Goal: Check status: Check status

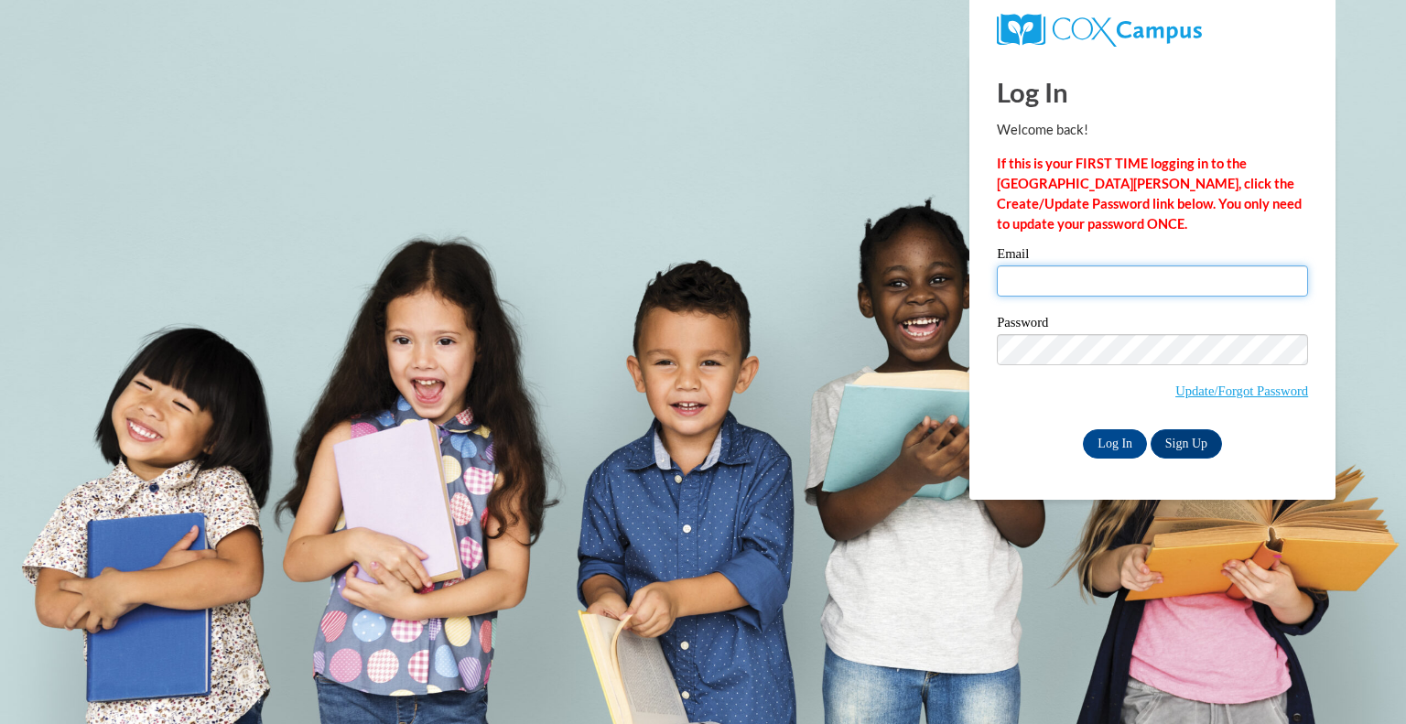
type input "shayline.escalera@bcesc.org"
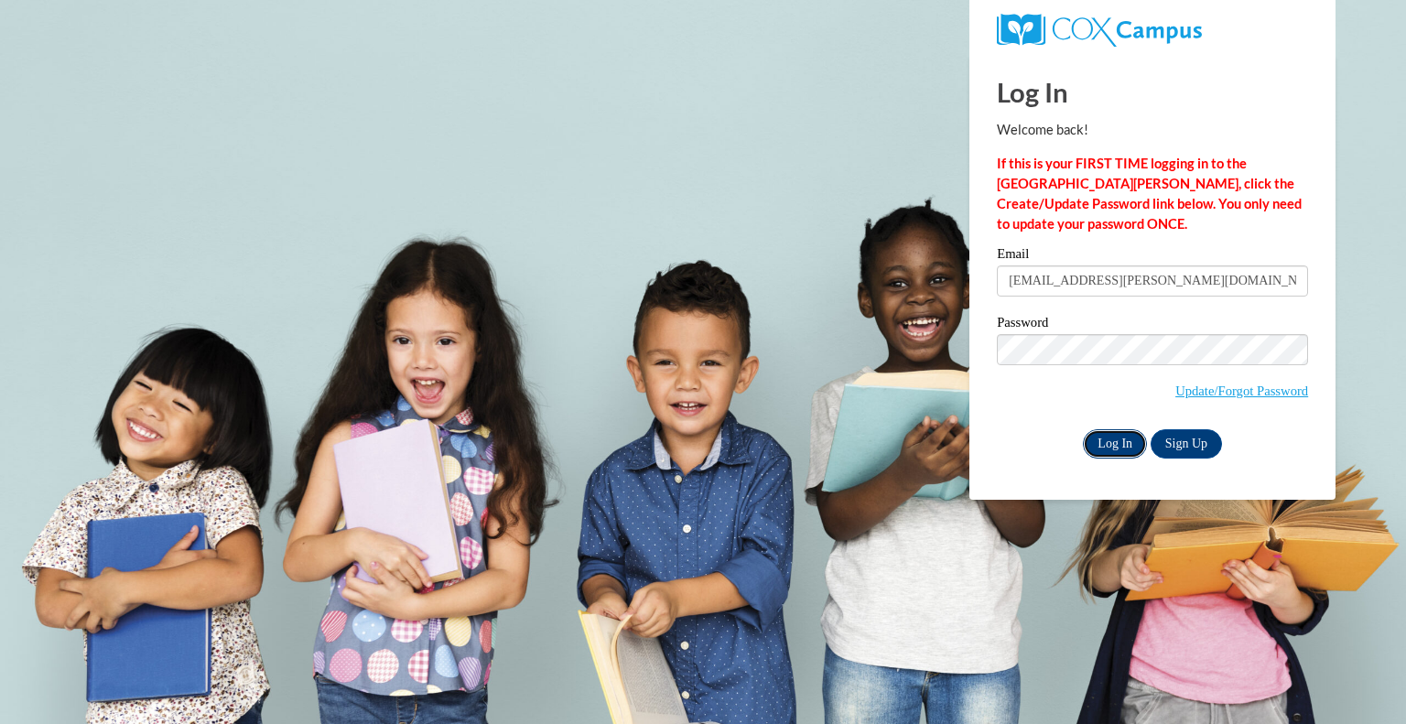
click at [1124, 442] on input "Log In" at bounding box center [1115, 443] width 64 height 29
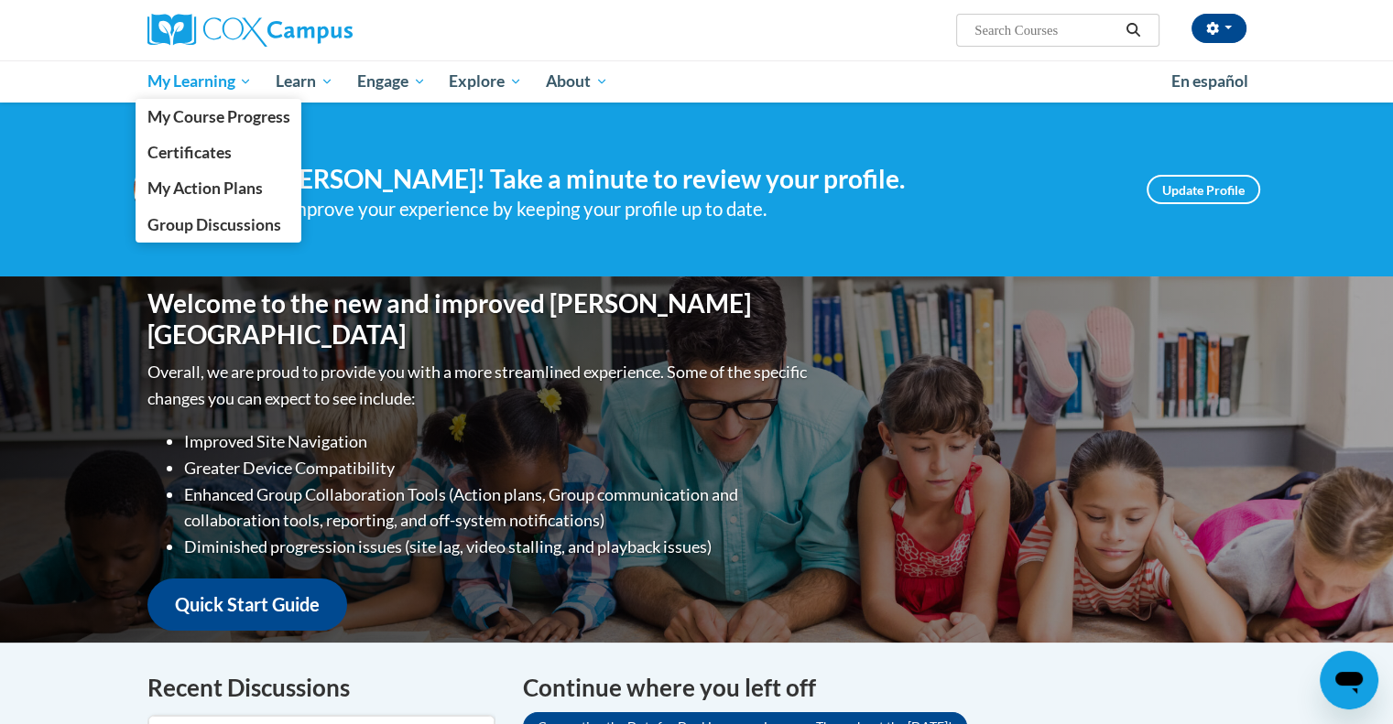
click at [190, 83] on span "My Learning" at bounding box center [199, 82] width 105 height 22
click at [206, 123] on span "My Course Progress" at bounding box center [218, 116] width 143 height 19
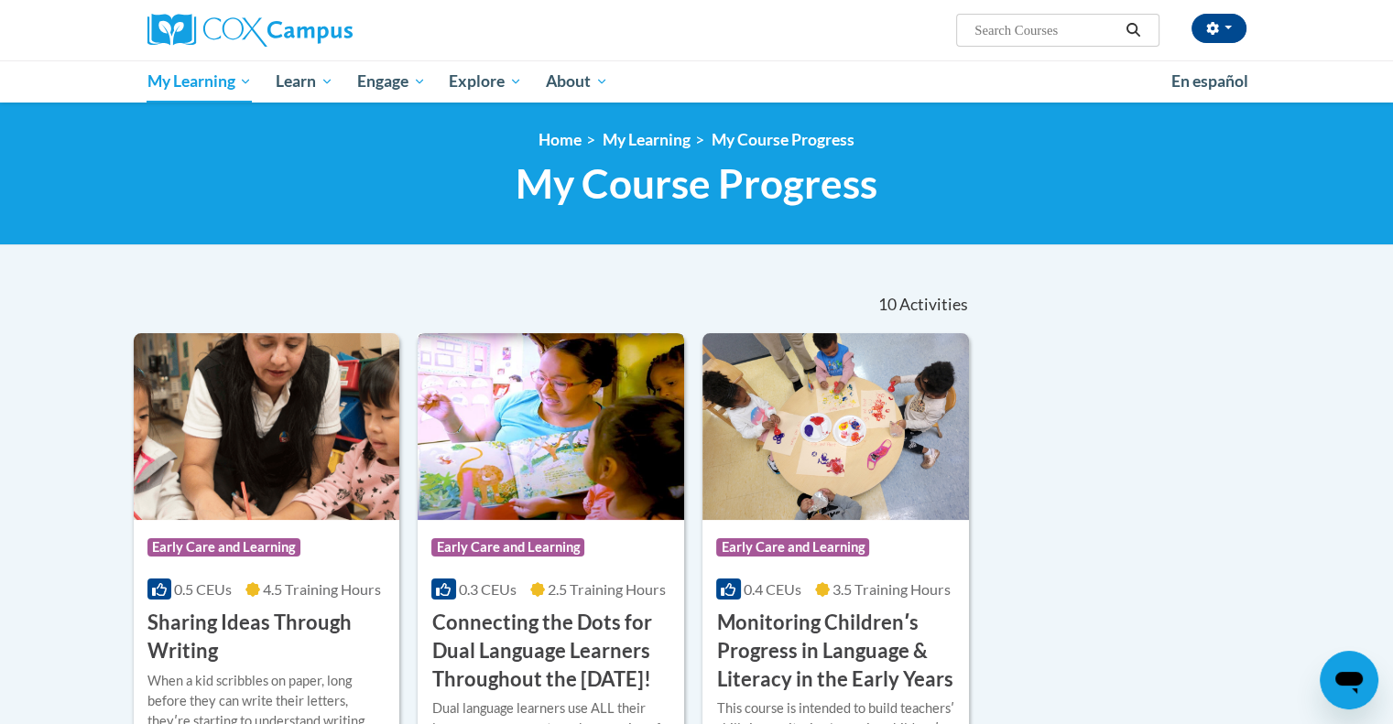
click at [640, 461] on img at bounding box center [551, 426] width 266 height 187
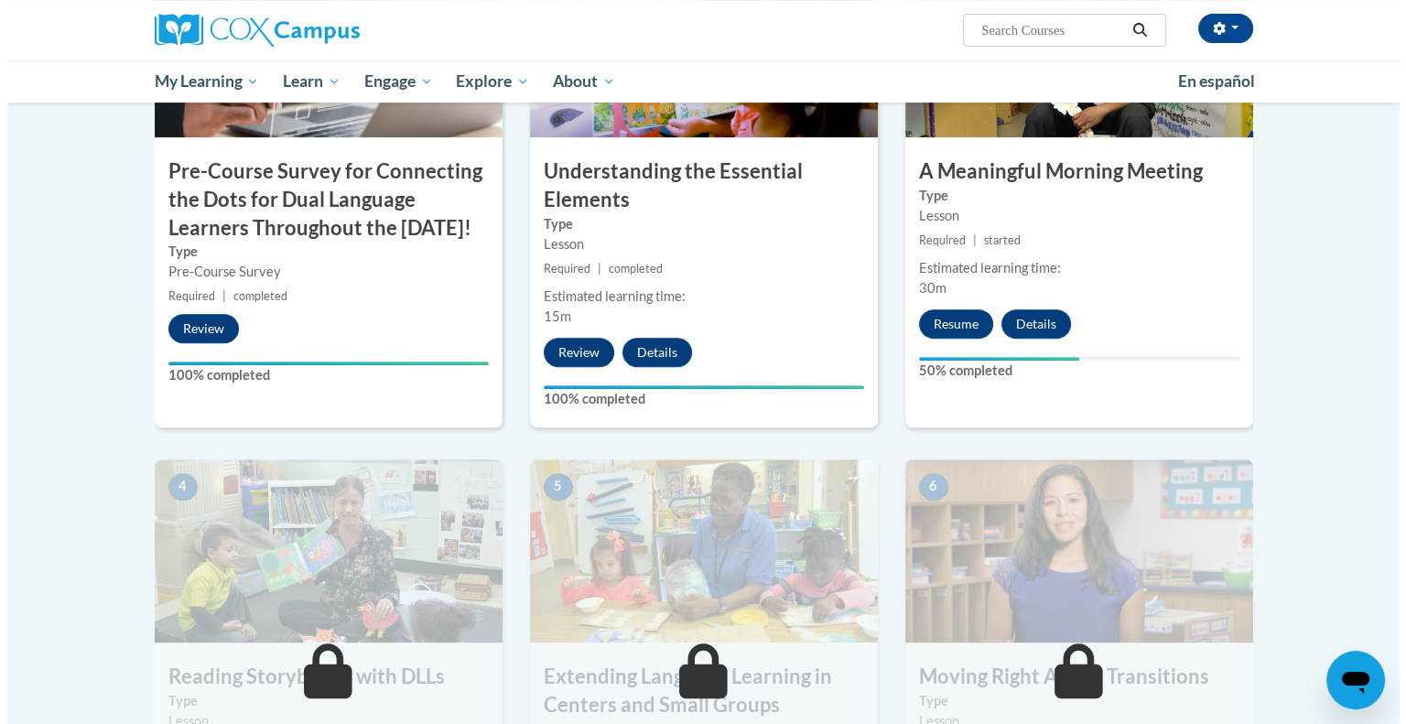
scroll to position [681, 0]
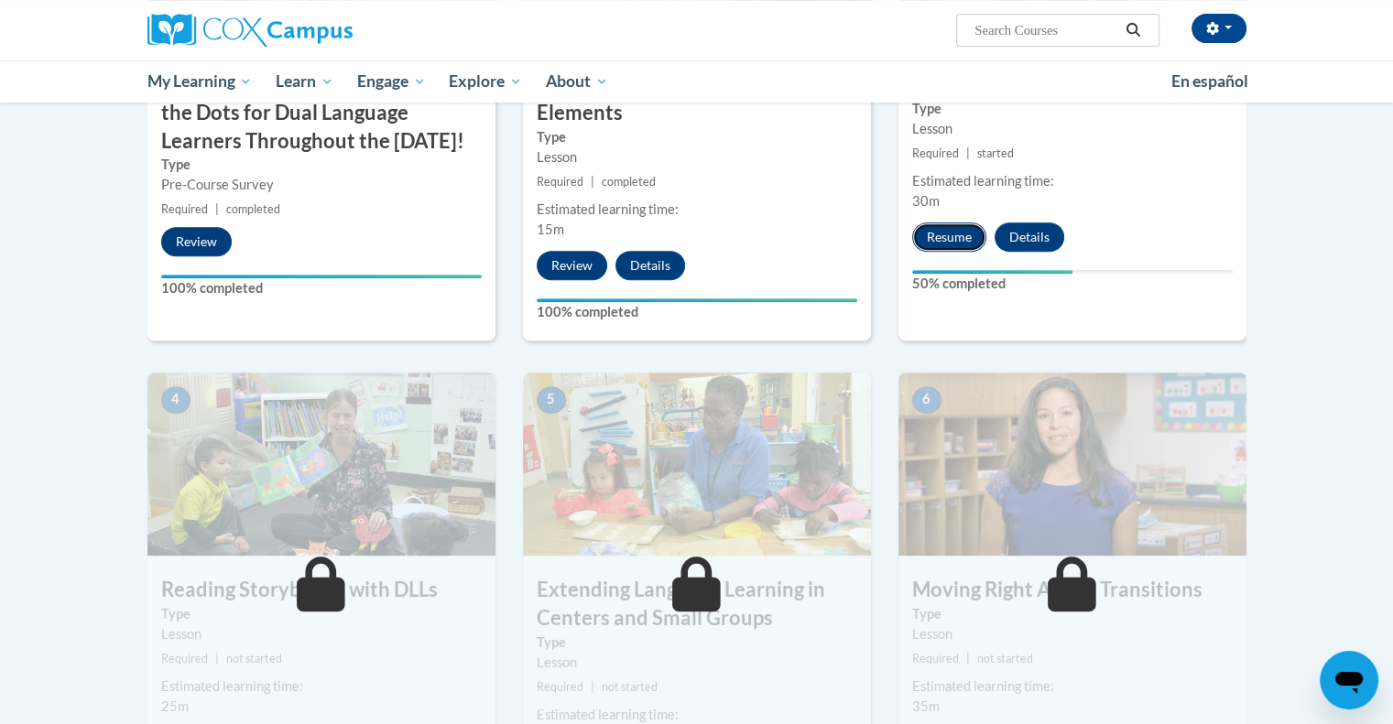
click at [947, 230] on button "Resume" at bounding box center [949, 237] width 74 height 29
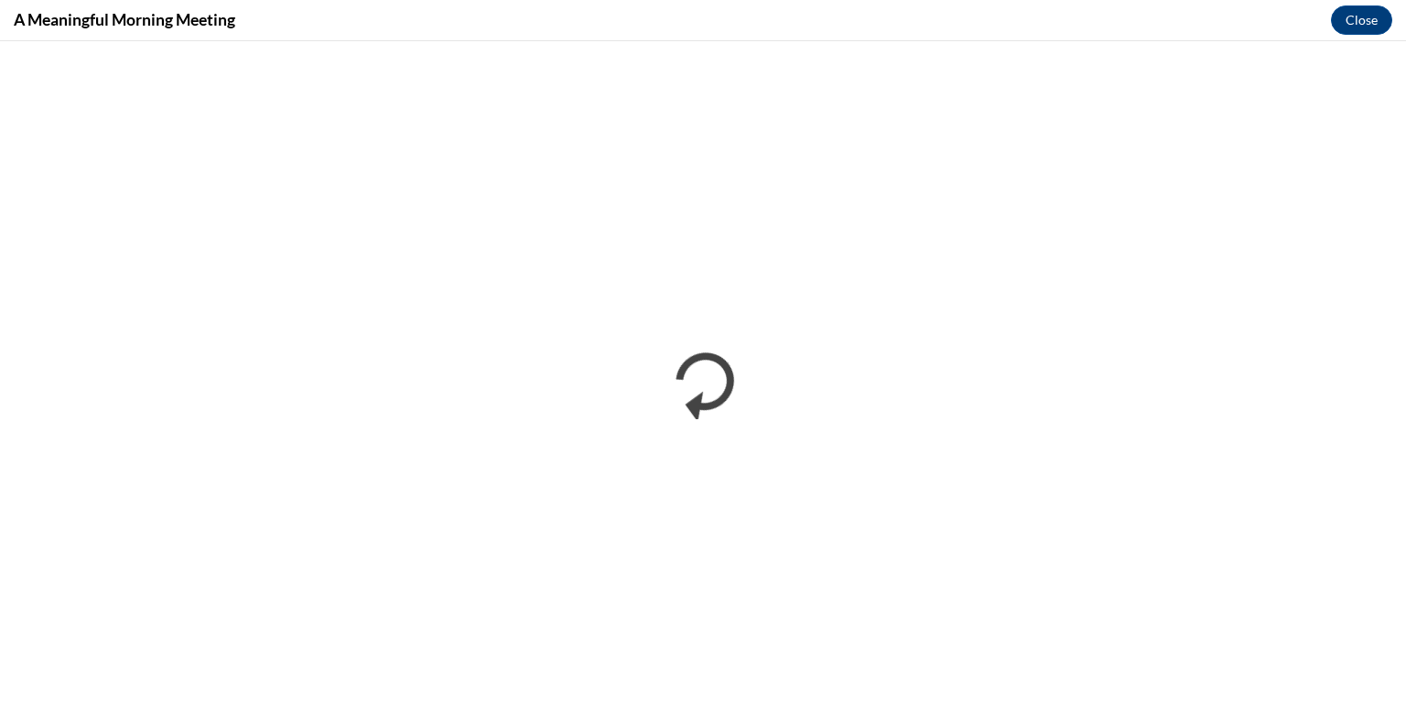
scroll to position [0, 0]
